Goal: Contribute content: Contribute content

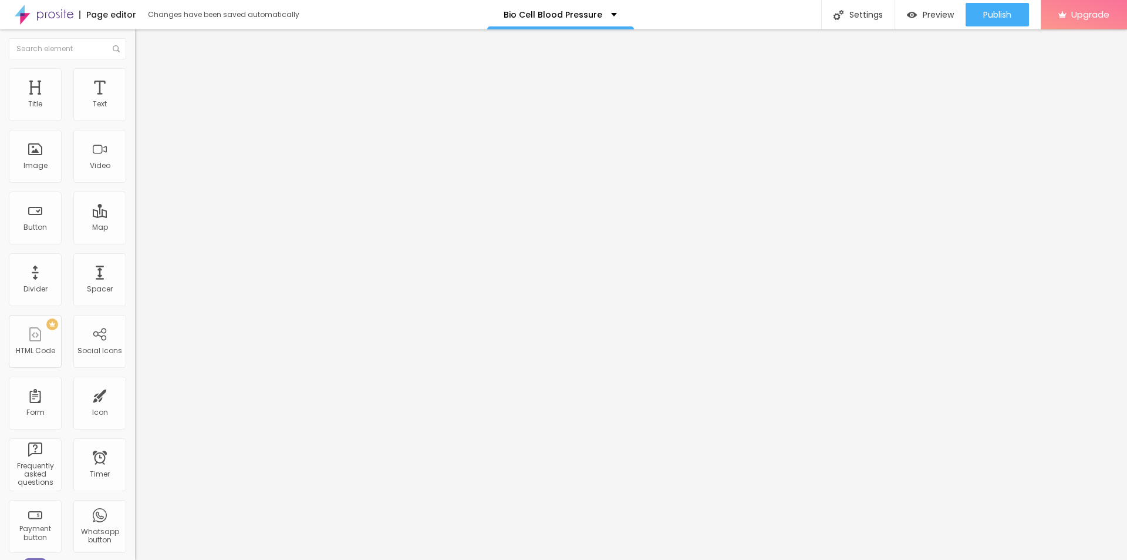
click at [140, 170] on icon "button" at bounding box center [143, 166] width 7 height 7
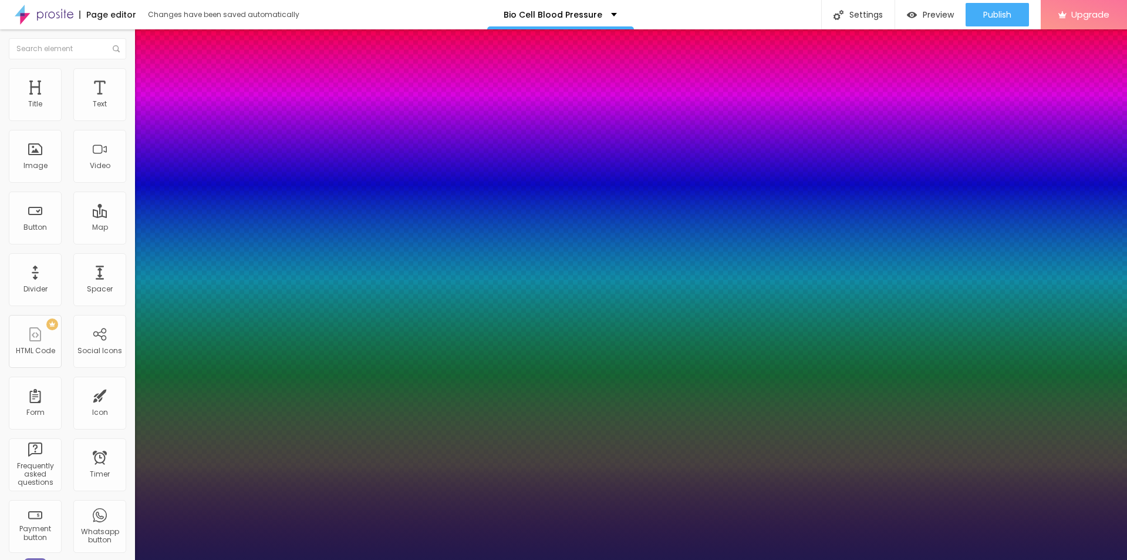
type input "1"
type input "24"
type input "1"
type input "27"
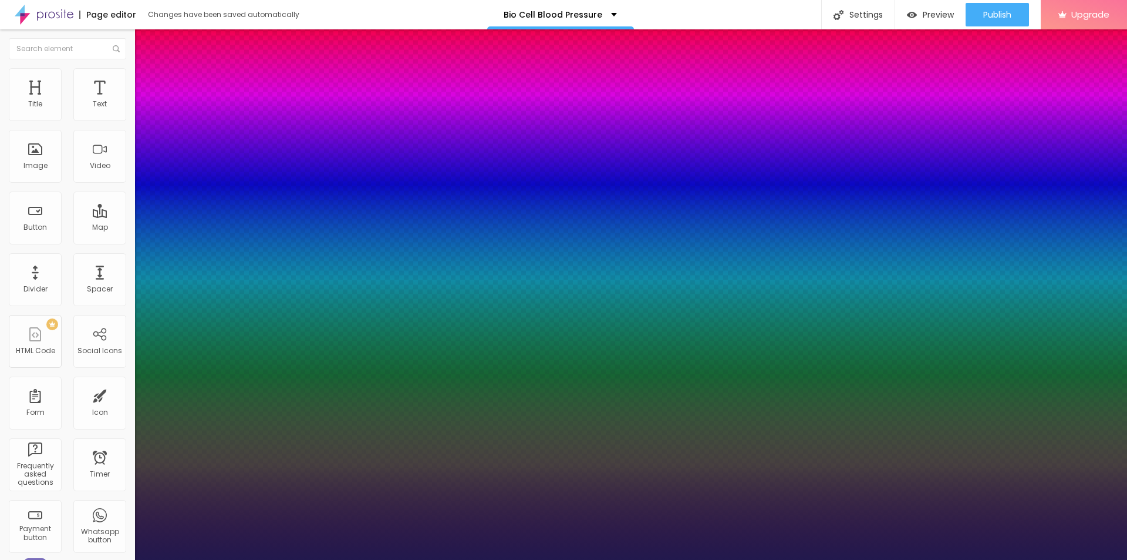
type input "27"
type input "1"
type input "31"
type input "1"
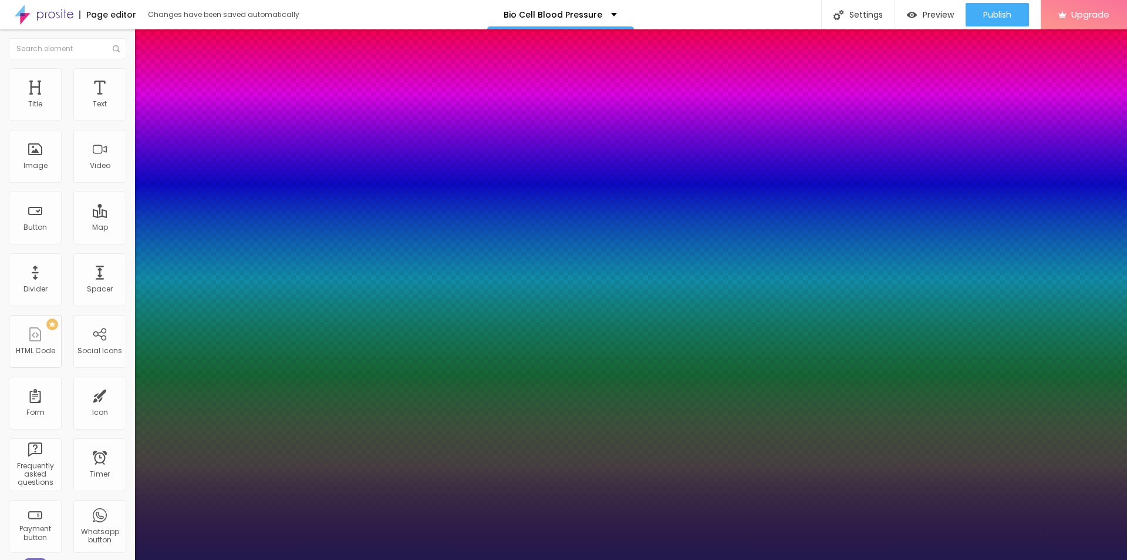
type input "31"
click at [512, 559] on div at bounding box center [563, 560] width 1127 height 0
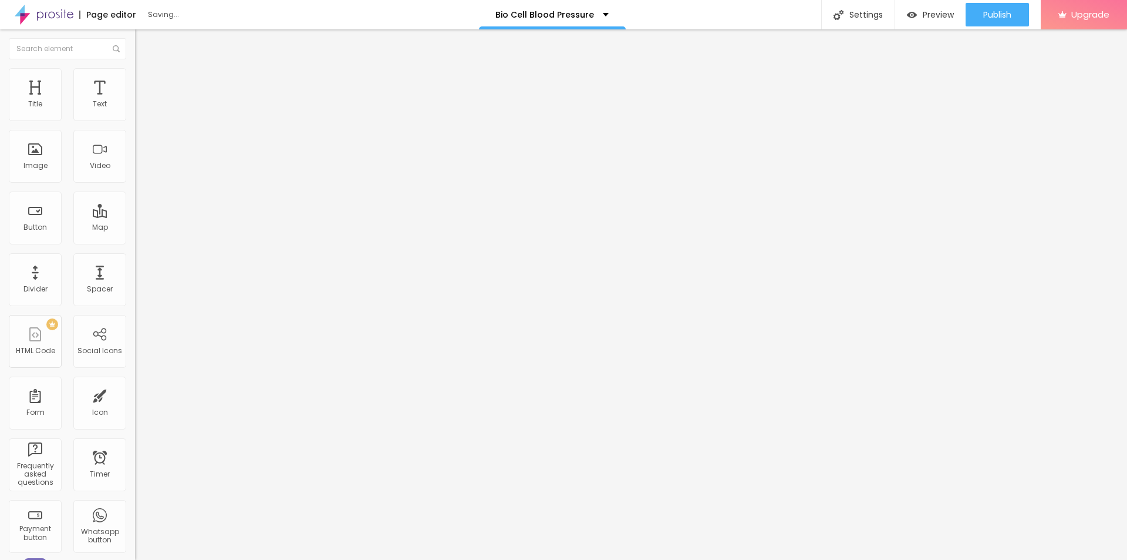
click at [135, 101] on span "Add image" at bounding box center [159, 96] width 48 height 10
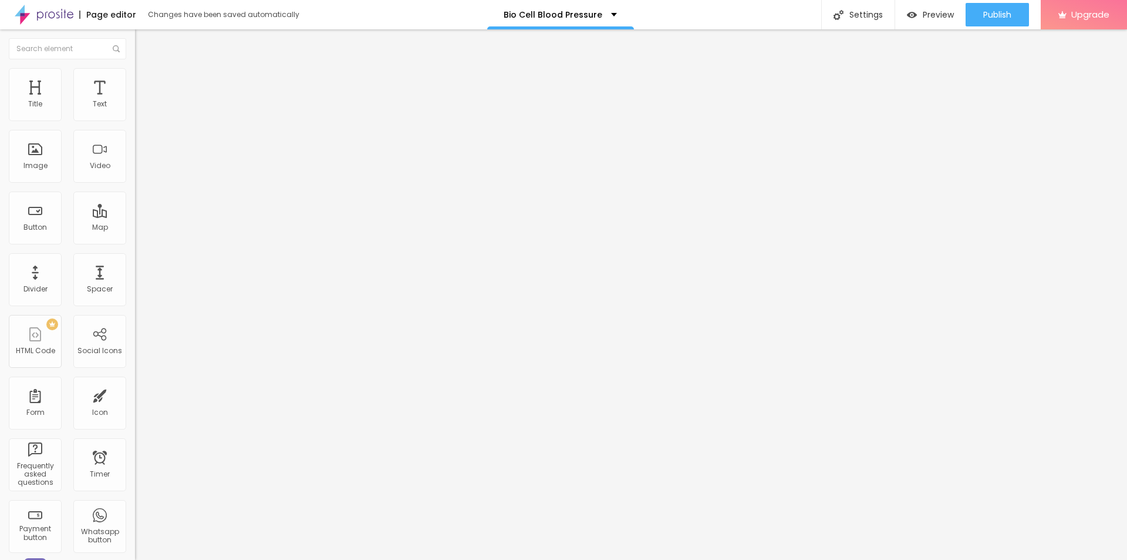
click at [135, 119] on input "text" at bounding box center [205, 113] width 141 height 12
paste input "Bio Cell Blood Pressure"
type input "Bio Cell Blood Pressure"
click at [135, 241] on input "https://" at bounding box center [205, 235] width 141 height 12
paste input "[DOMAIN_NAME][URL]"
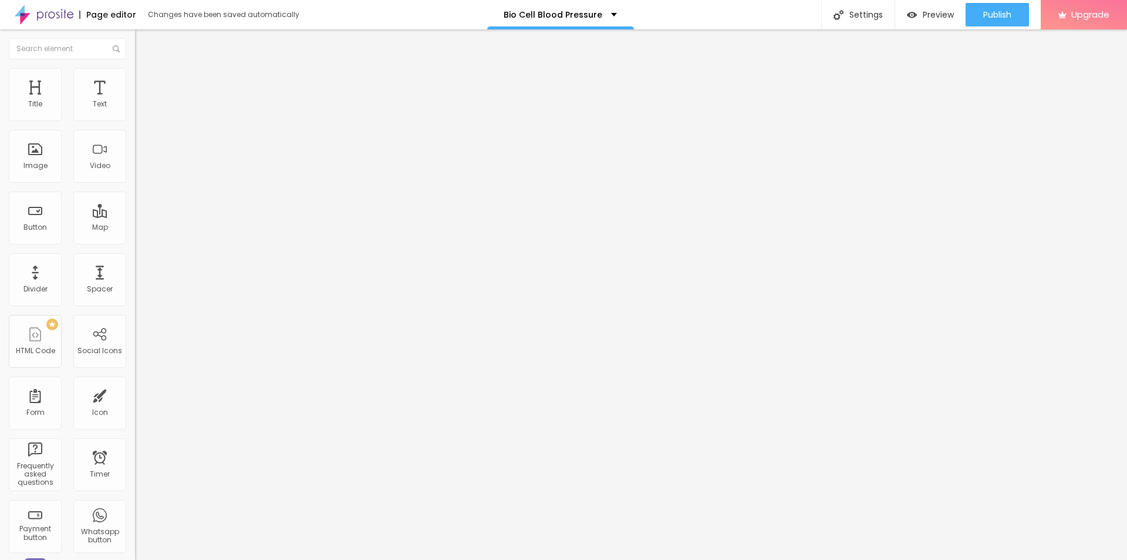
scroll to position [0, 92]
type input "[URL][DOMAIN_NAME]"
click at [135, 73] on img at bounding box center [140, 73] width 11 height 11
type input "95"
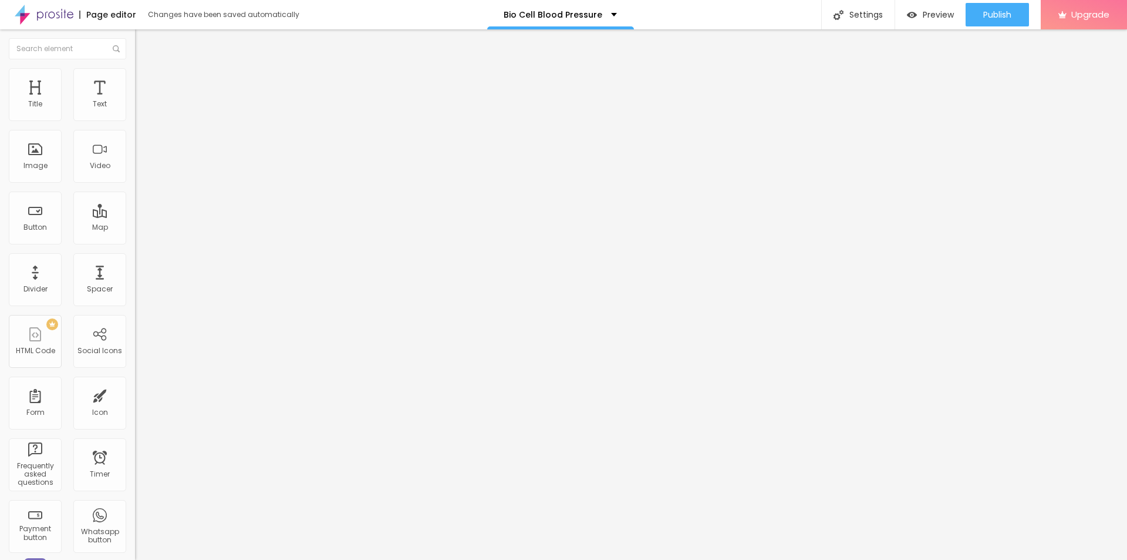
type input "95"
type input "90"
type input "80"
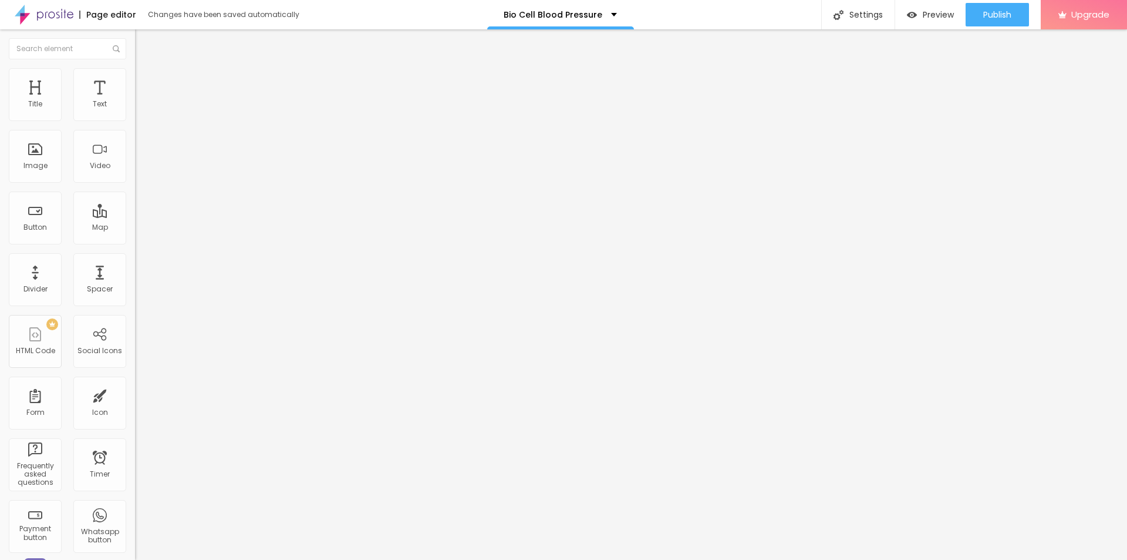
type input "75"
type input "70"
type input "65"
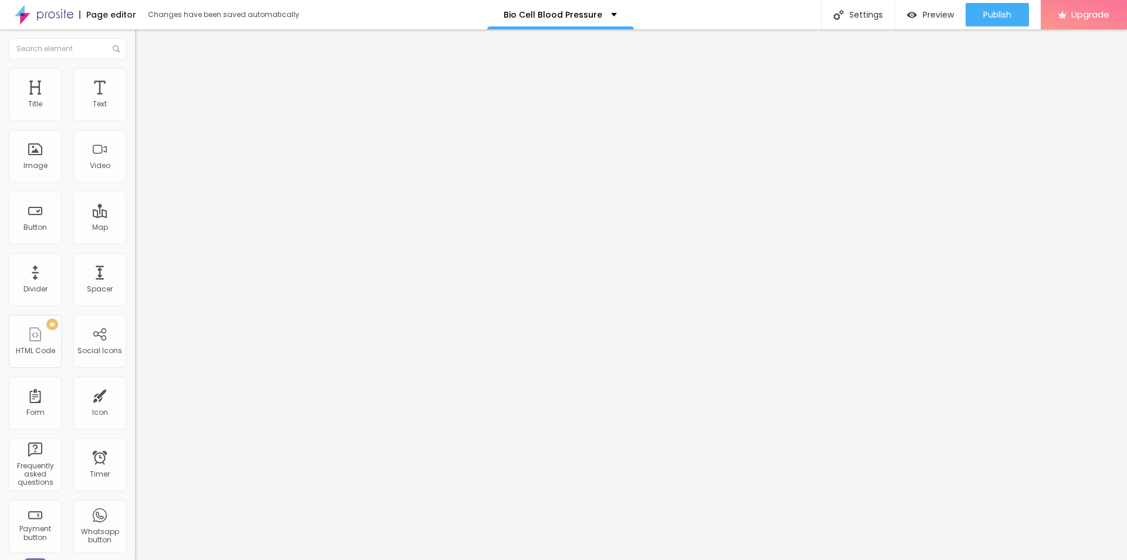
type input "65"
type input "60"
drag, startPoint x: 120, startPoint y: 124, endPoint x: 76, endPoint y: 121, distance: 44.2
type input "60"
click at [135, 120] on input "range" at bounding box center [173, 115] width 76 height 9
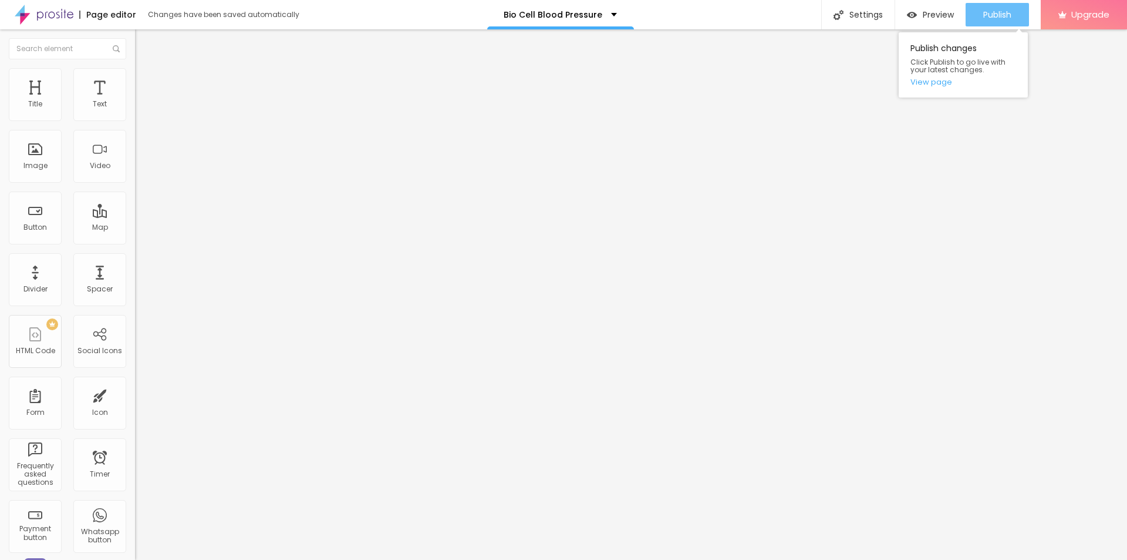
click at [985, 18] on span "Publish" at bounding box center [998, 14] width 28 height 9
click at [933, 82] on link "View page" at bounding box center [964, 82] width 106 height 8
